Goal: Complete application form

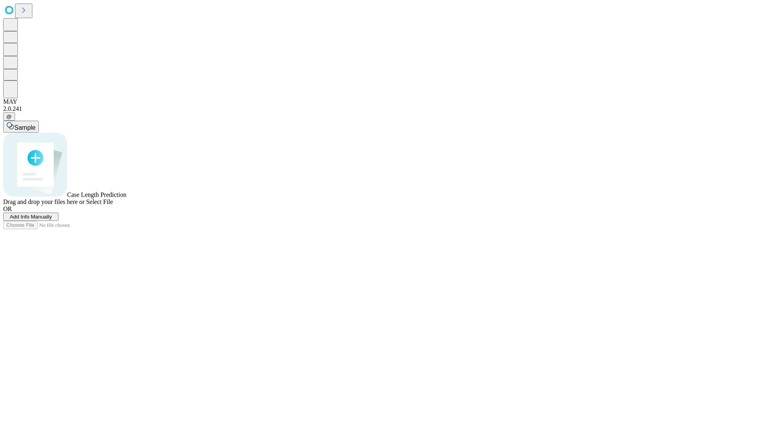
click at [52, 220] on span "Add Info Manually" at bounding box center [31, 217] width 42 height 6
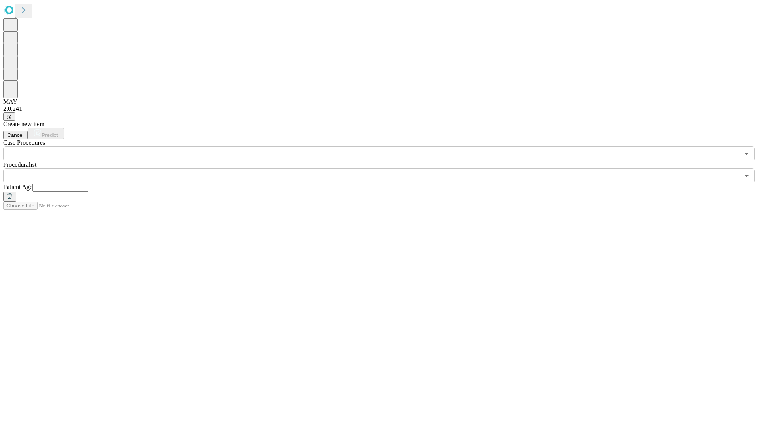
click at [88, 184] on input "text" at bounding box center [60, 188] width 56 height 8
type input "**"
click at [384, 169] on input "text" at bounding box center [371, 176] width 736 height 15
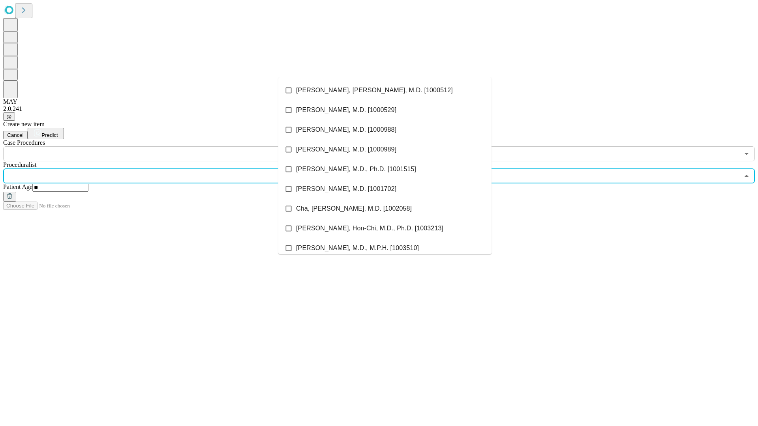
click at [385, 90] on li "[PERSON_NAME], [PERSON_NAME], M.D. [1000512]" at bounding box center [384, 91] width 213 height 20
click at [166, 146] on input "text" at bounding box center [371, 153] width 736 height 15
